Goal: Find specific page/section: Find specific page/section

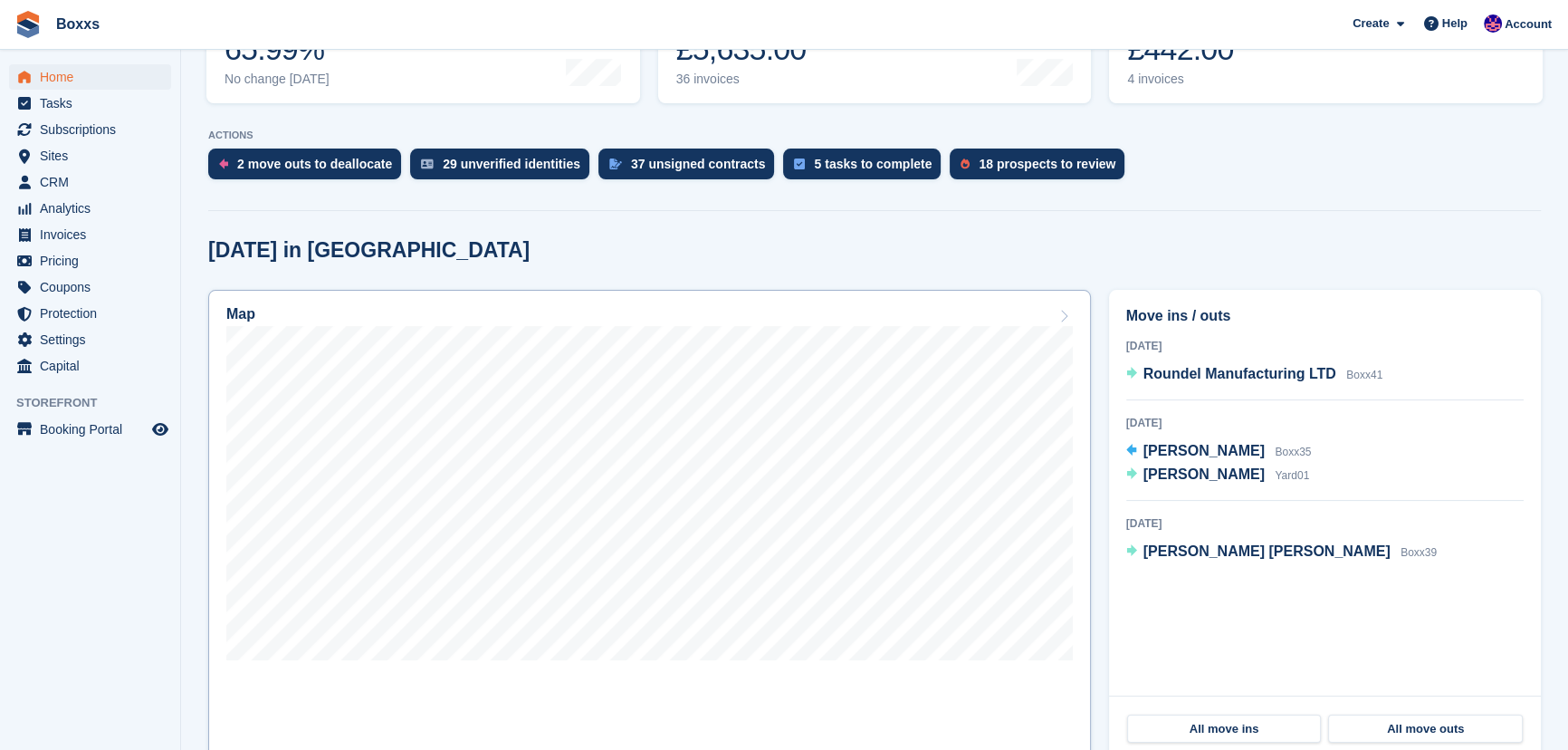
scroll to position [329, 0]
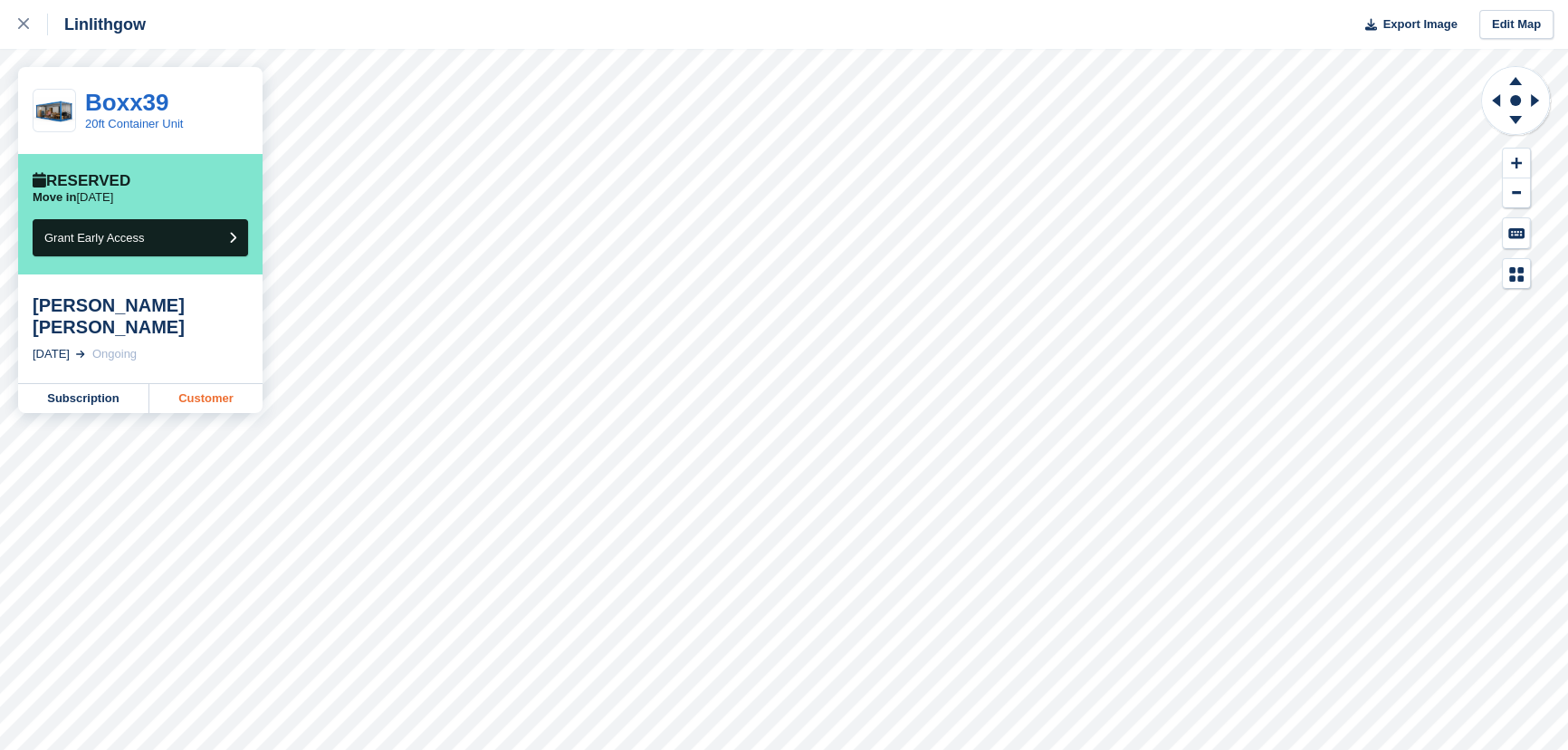
click at [208, 384] on link "Customer" at bounding box center [206, 398] width 113 height 29
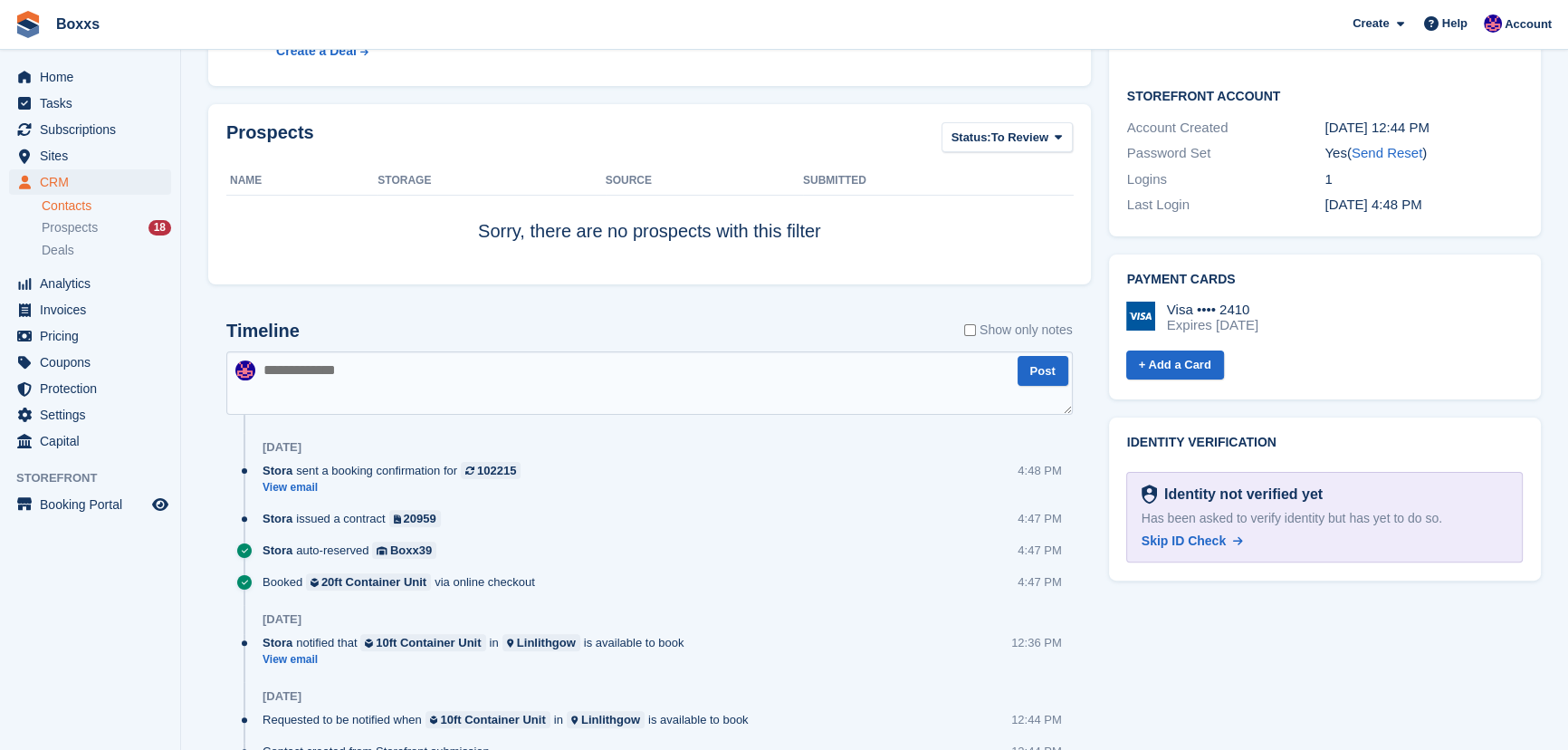
scroll to position [493, 0]
